Goal: Find specific page/section: Find specific page/section

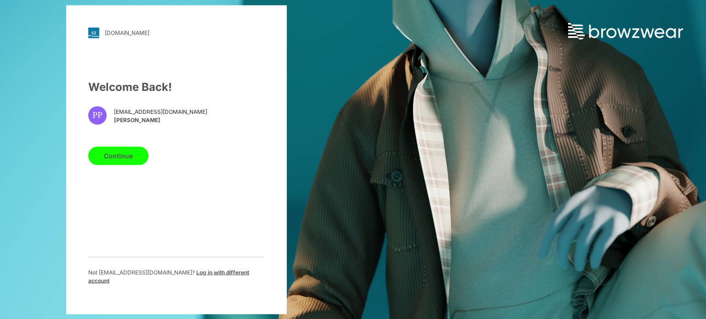
click at [129, 158] on button "Continue" at bounding box center [118, 156] width 60 height 18
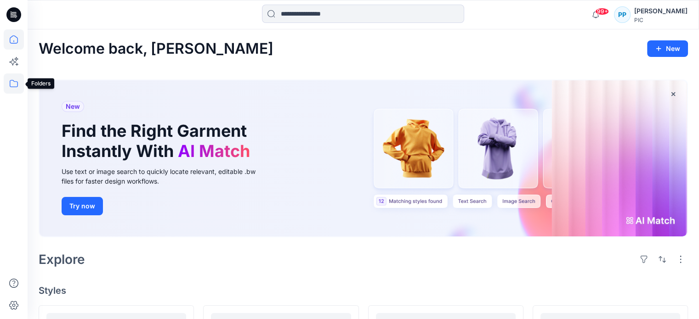
click at [14, 80] on icon at bounding box center [14, 84] width 20 height 20
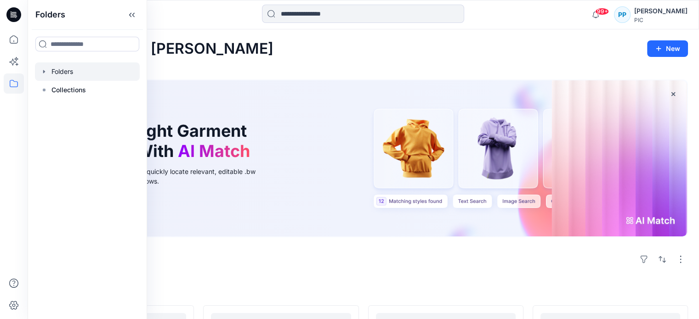
click at [72, 74] on div at bounding box center [87, 71] width 105 height 18
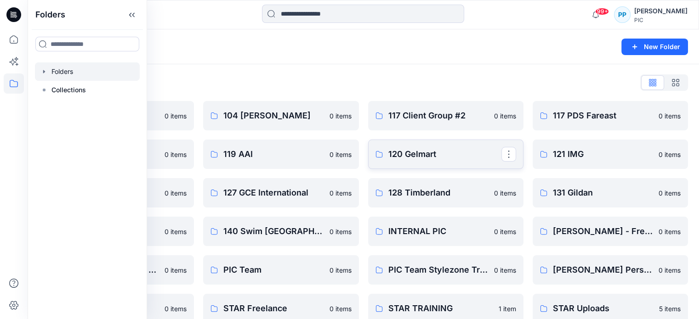
click at [443, 152] on p "120 Gelmart" at bounding box center [444, 154] width 113 height 13
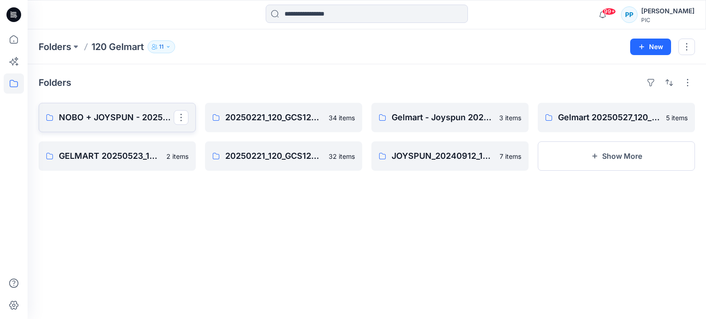
click at [144, 124] on p "NOBO + JOYSPUN - 20250912_120_GC" at bounding box center [116, 117] width 115 height 13
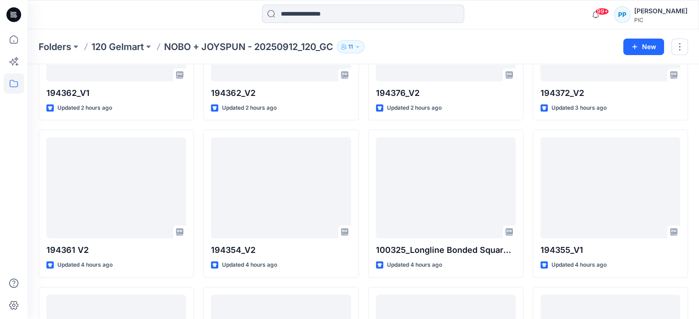
scroll to position [604, 0]
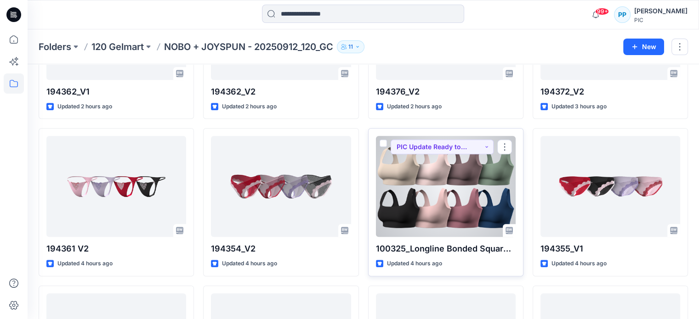
click at [455, 201] on div at bounding box center [446, 186] width 140 height 101
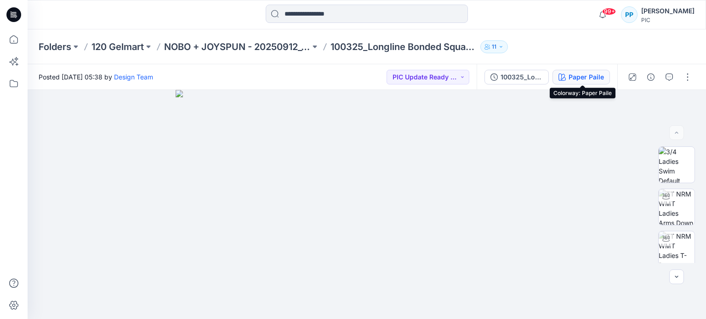
click at [569, 75] on div "Paper Paile" at bounding box center [585, 77] width 35 height 10
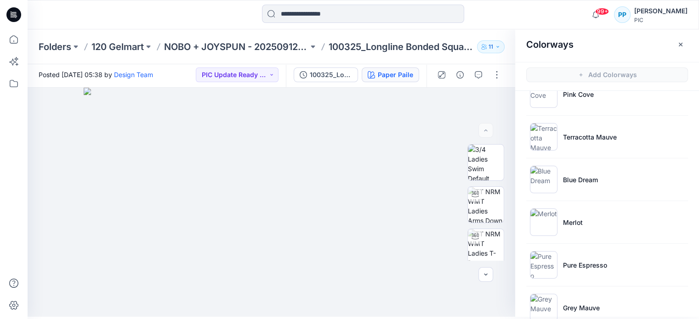
scroll to position [243, 0]
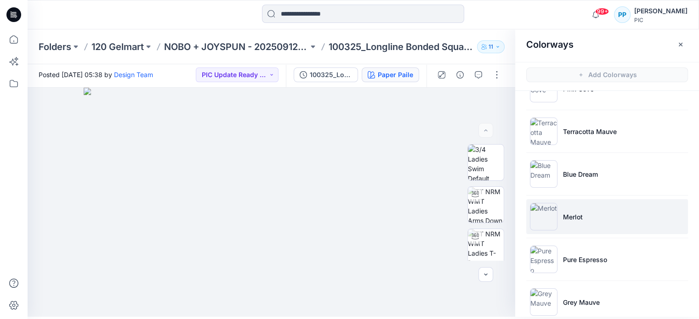
click at [568, 218] on p "Merlot" at bounding box center [573, 217] width 20 height 10
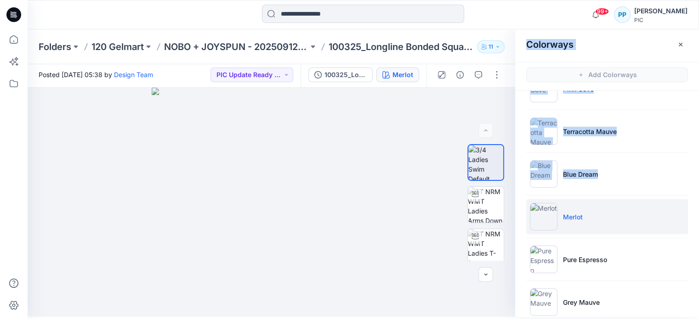
drag, startPoint x: 696, startPoint y: 235, endPoint x: 705, endPoint y: 305, distance: 70.9
click at [698, 305] on html "99+ Notifications Design Team has updated 194444_V2 with 194444_V2 6 minutes ag…" at bounding box center [349, 157] width 699 height 319
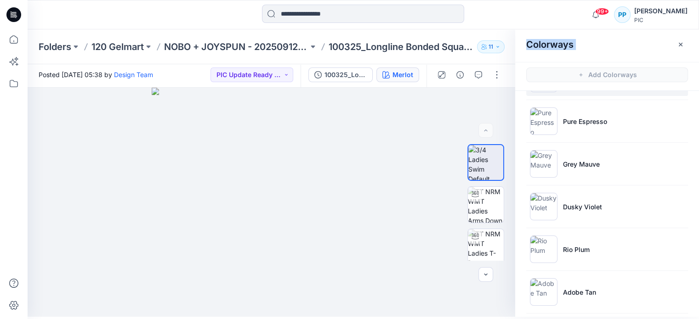
scroll to position [428, 0]
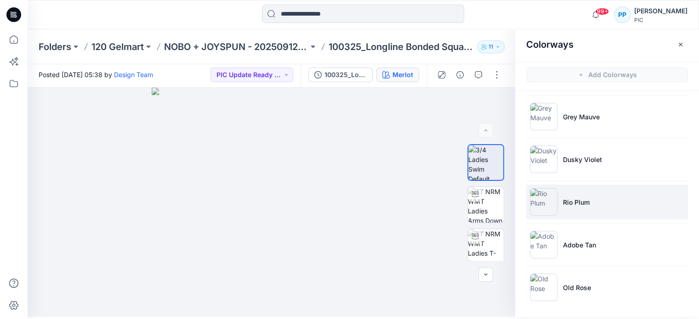
click at [597, 210] on li "Rio Plum" at bounding box center [607, 202] width 162 height 35
drag, startPoint x: 343, startPoint y: 318, endPoint x: 343, endPoint y: 327, distance: 8.3
click at [343, 317] on html "99+ Notifications Design Team has updated 194444_V2 with 194444_V2 6 minutes ag…" at bounding box center [349, 157] width 699 height 319
